Goal: Find contact information: Find contact information

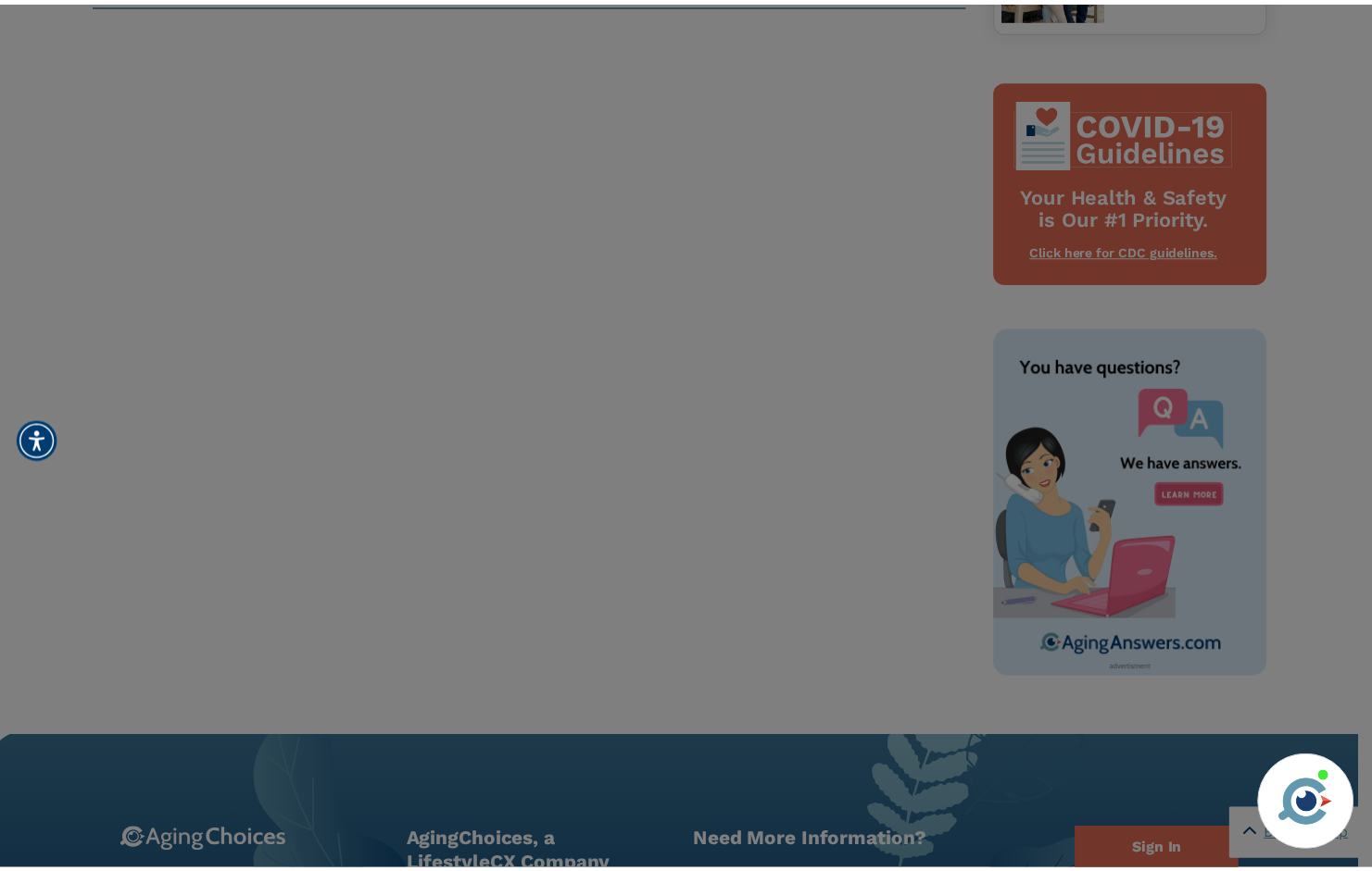
scroll to position [838, 0]
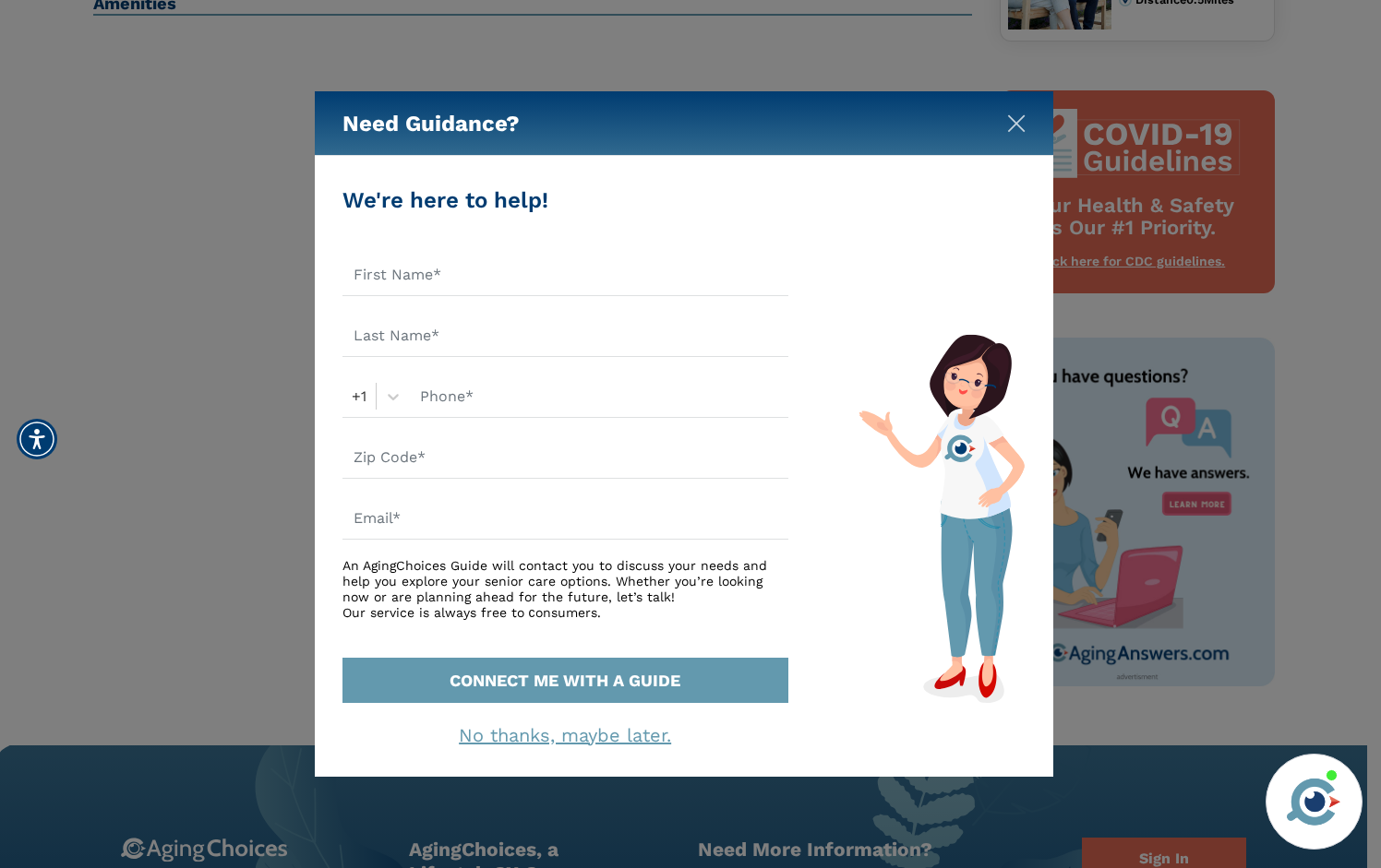
click at [1013, 112] on button "Close" at bounding box center [1017, 120] width 19 height 19
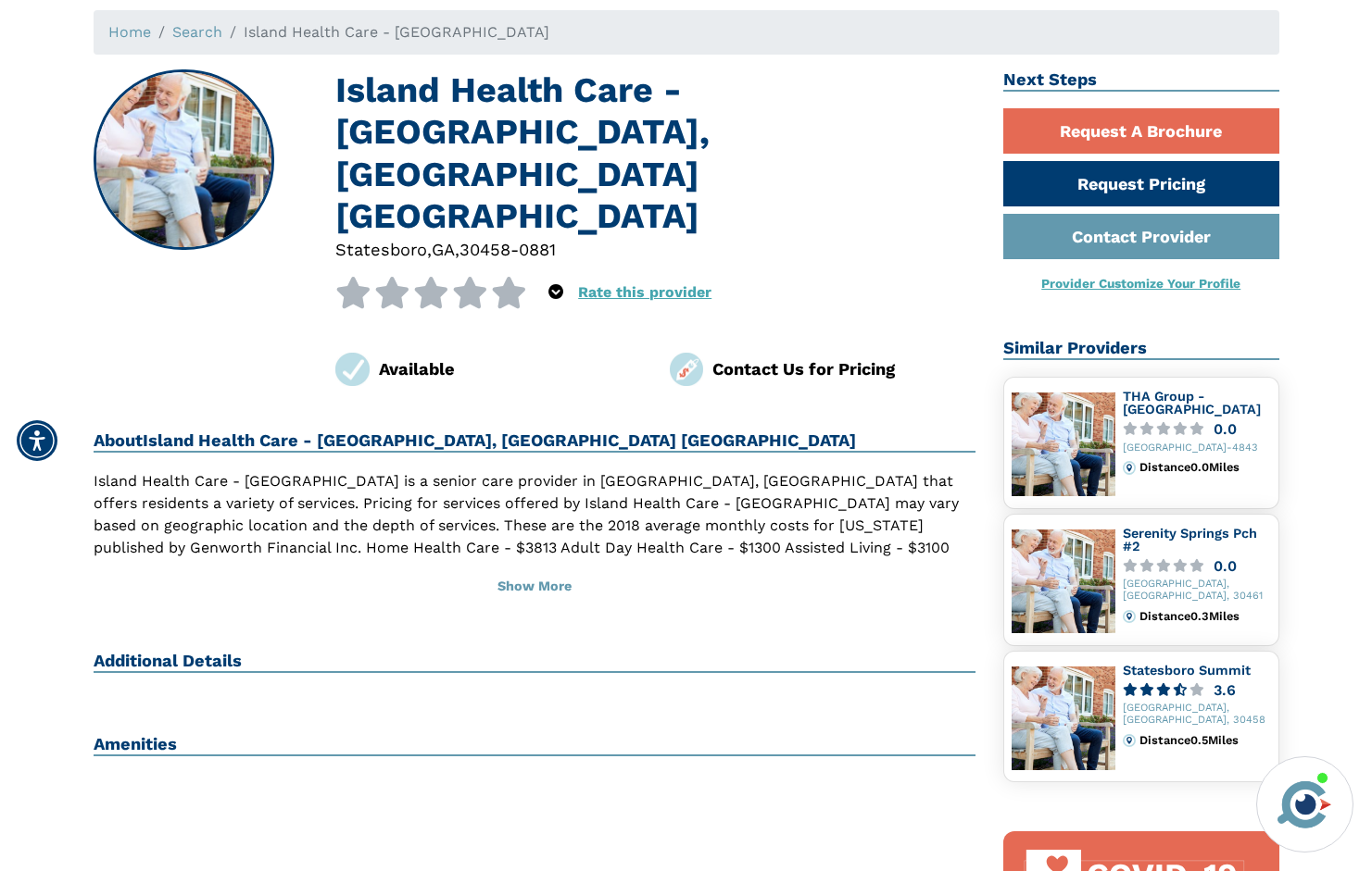
scroll to position [0, 0]
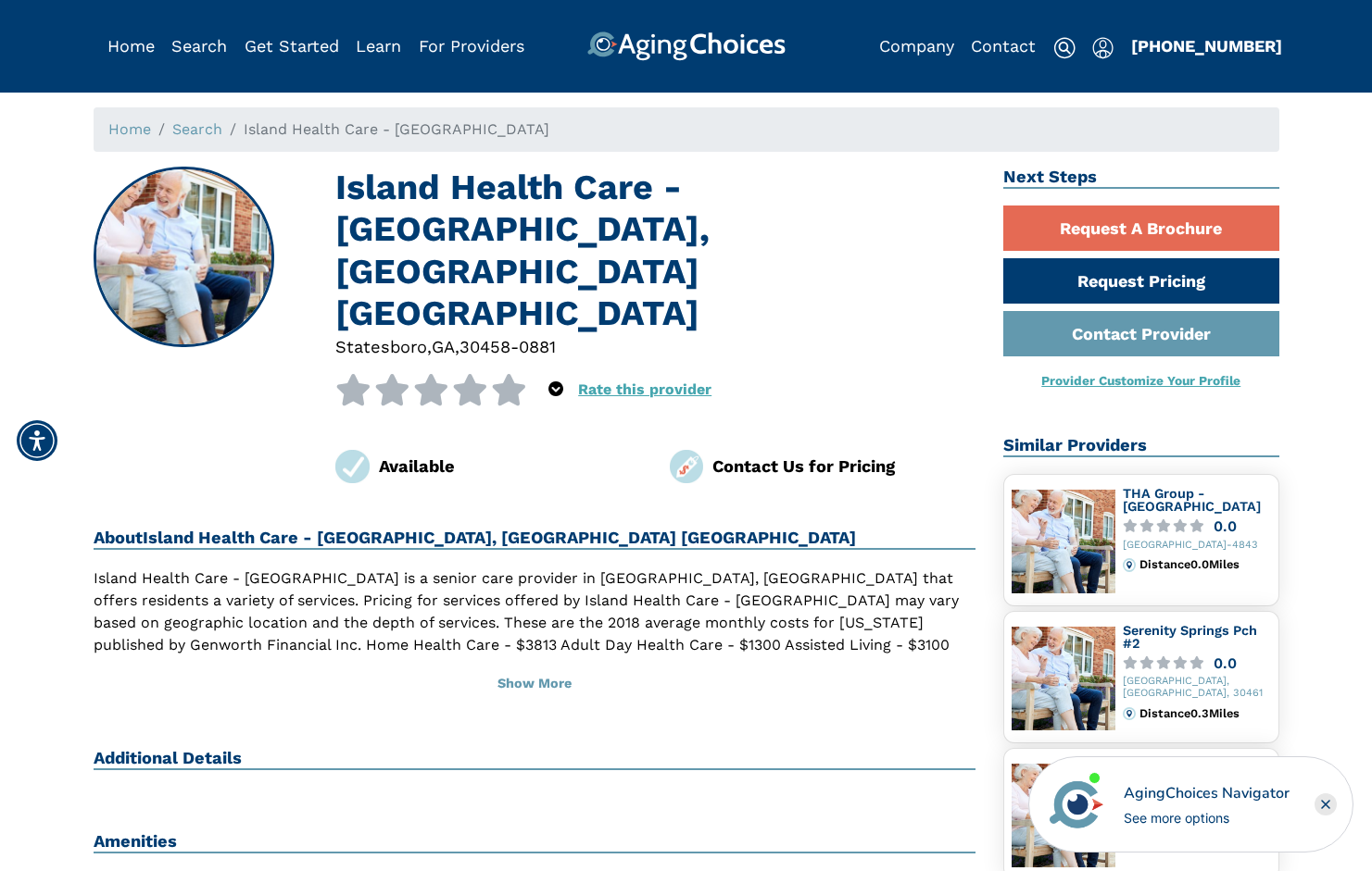
click at [683, 450] on img at bounding box center [686, 467] width 34 height 34
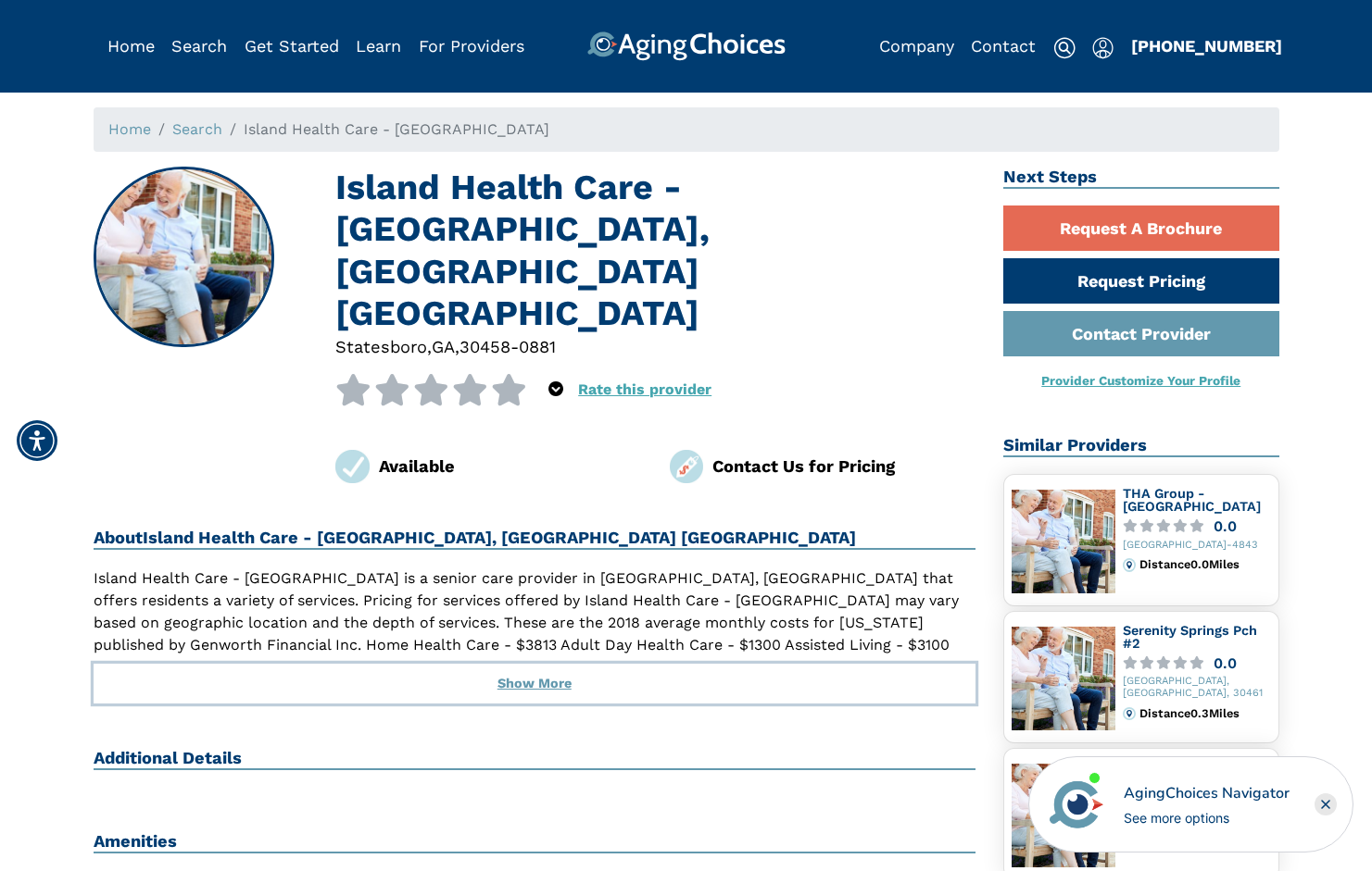
click at [519, 664] on button "Show More" at bounding box center [535, 684] width 882 height 41
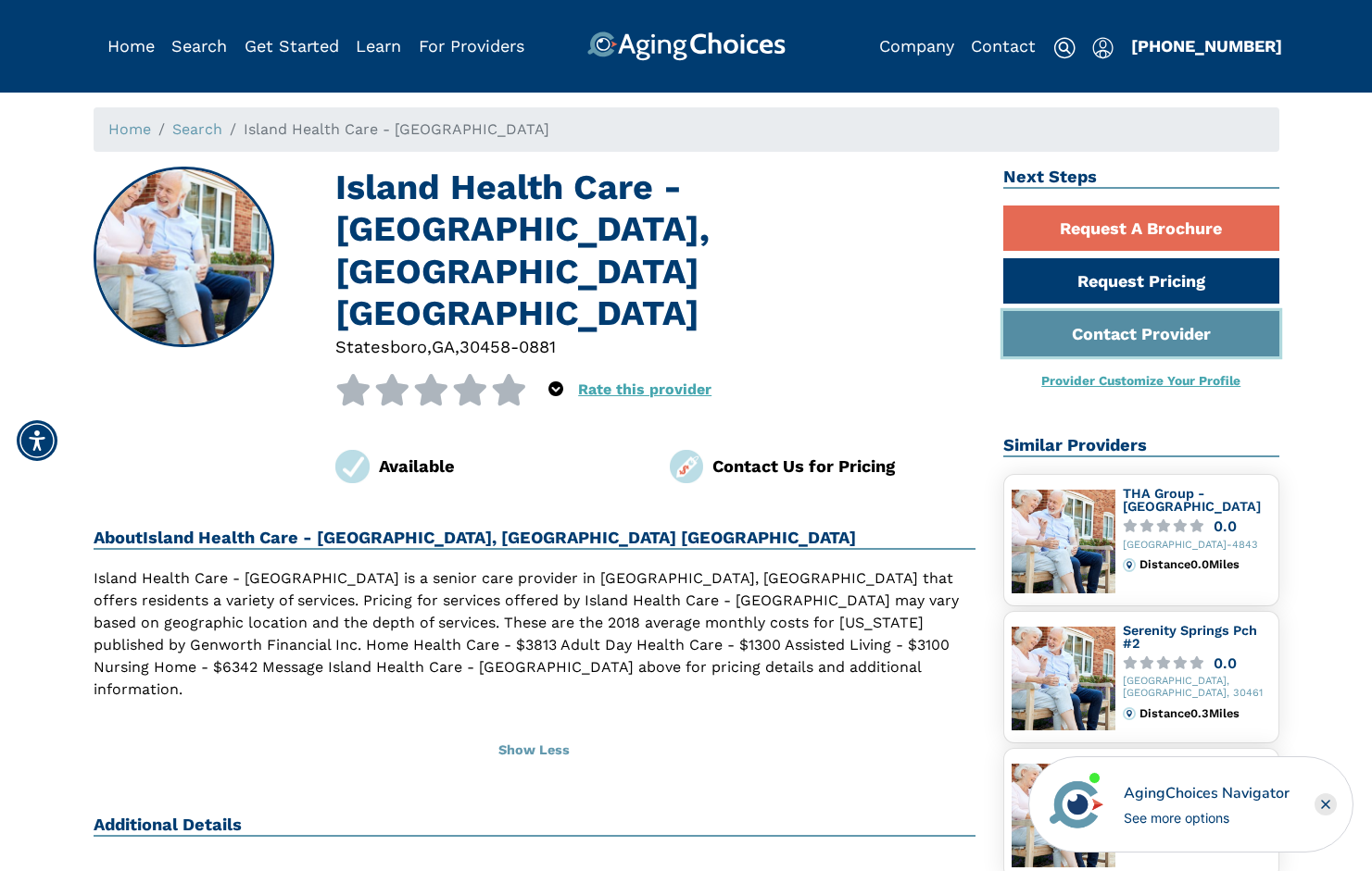
click at [1170, 343] on link "Contact Provider" at bounding box center [1140, 334] width 276 height 45
